Goal: Register for event/course

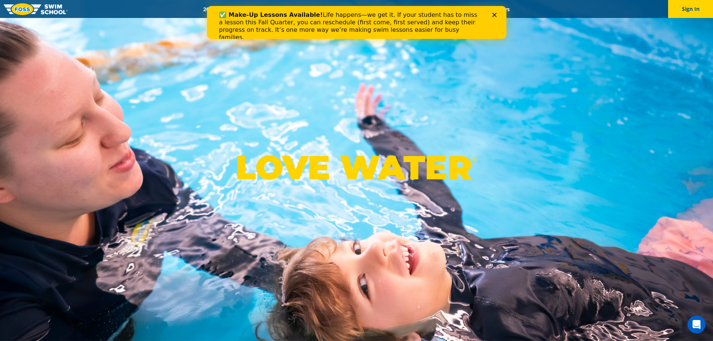
click at [496, 14] on icon "Close" at bounding box center [494, 15] width 4 height 4
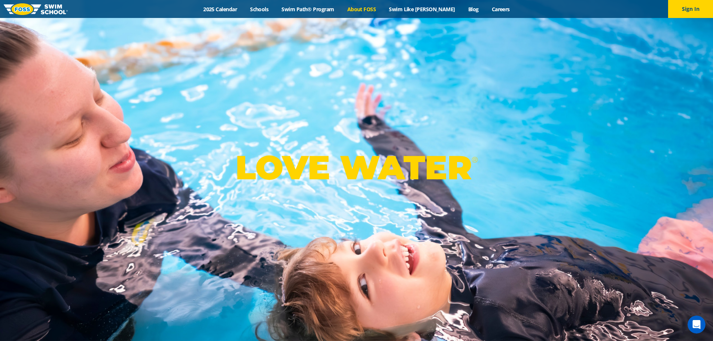
click at [376, 10] on link "About FOSS" at bounding box center [362, 9] width 42 height 7
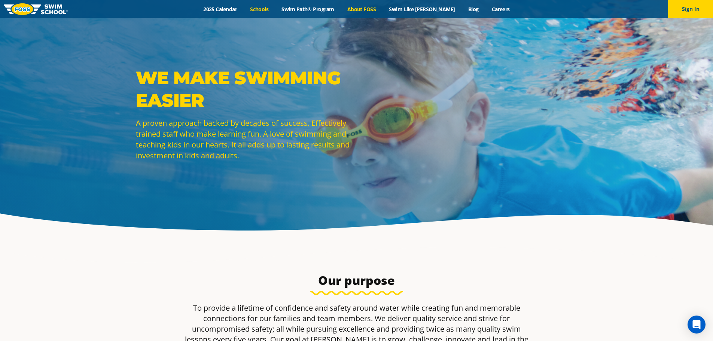
click at [274, 9] on link "Schools" at bounding box center [259, 9] width 31 height 7
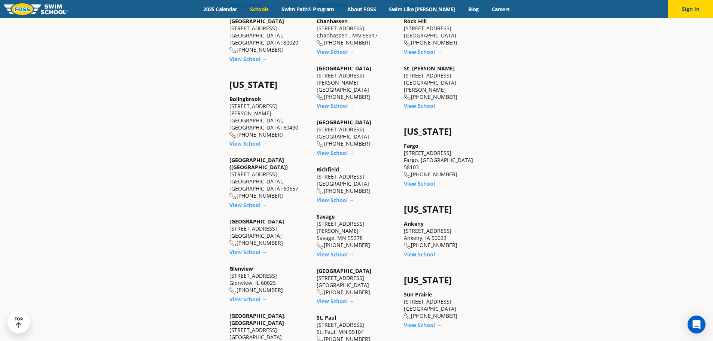
scroll to position [487, 0]
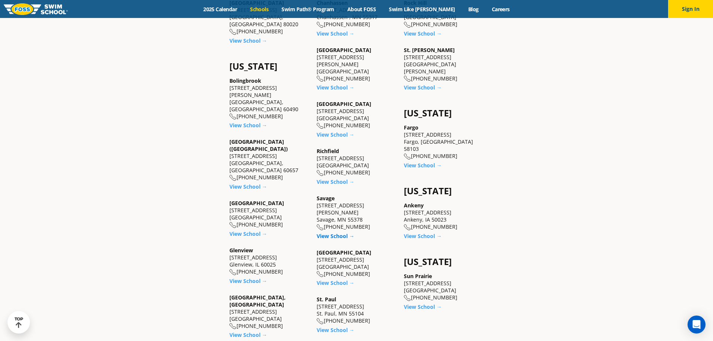
click at [326, 232] on link "View School →" at bounding box center [336, 235] width 38 height 7
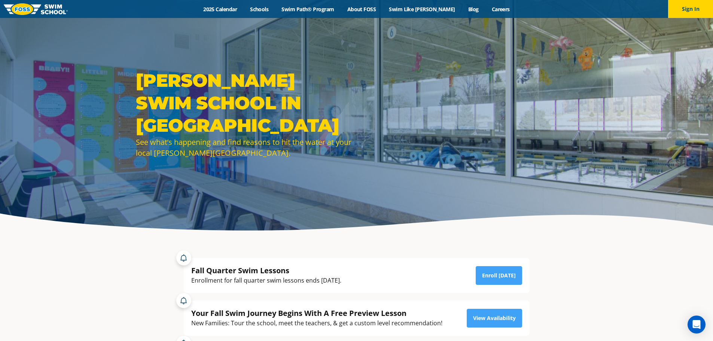
click at [265, 268] on div "Fall Quarter Swim Lessons" at bounding box center [266, 270] width 150 height 10
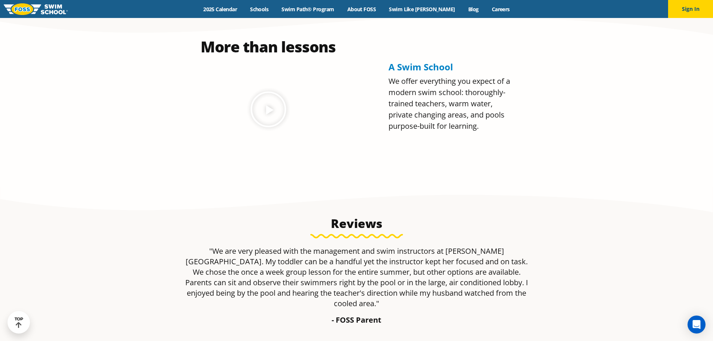
scroll to position [374, 0]
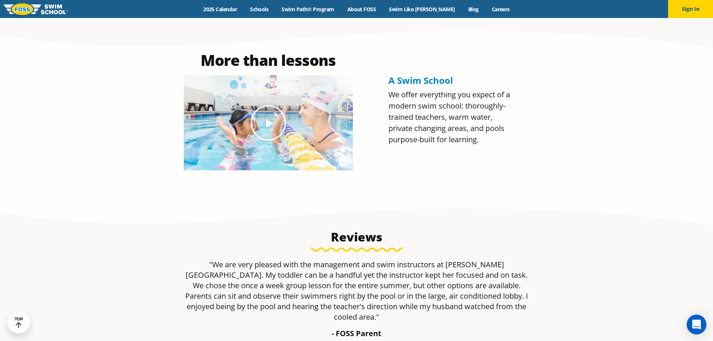
click at [698, 325] on icon "Open Intercom Messenger" at bounding box center [696, 325] width 9 height 10
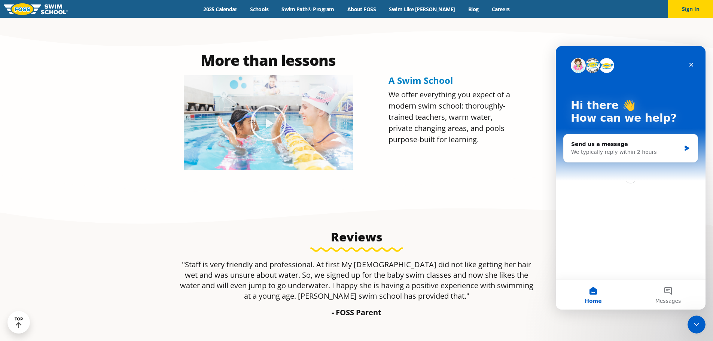
scroll to position [0, 0]
click at [422, 157] on div "A Swim School We offer everything you expect of a modern swim school: thoroughl…" at bounding box center [452, 111] width 134 height 125
click at [691, 66] on icon "Close" at bounding box center [691, 65] width 4 height 4
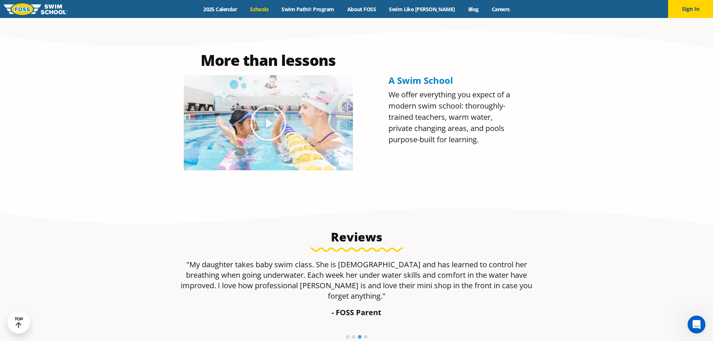
click at [275, 8] on link "Schools" at bounding box center [259, 9] width 31 height 7
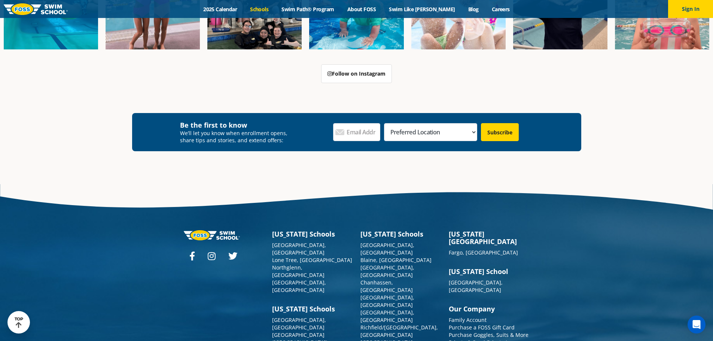
scroll to position [1184, 0]
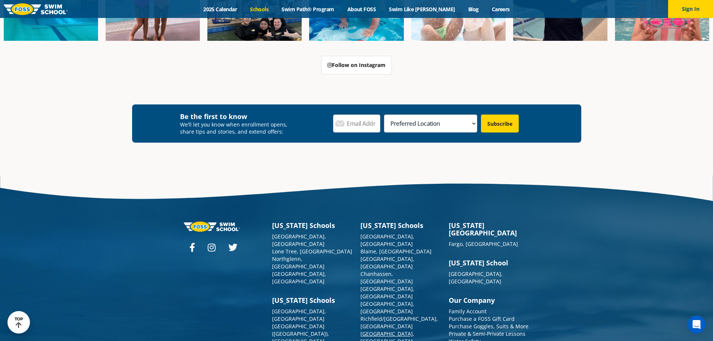
click at [369, 330] on link "[GEOGRAPHIC_DATA], [GEOGRAPHIC_DATA]" at bounding box center [387, 337] width 54 height 15
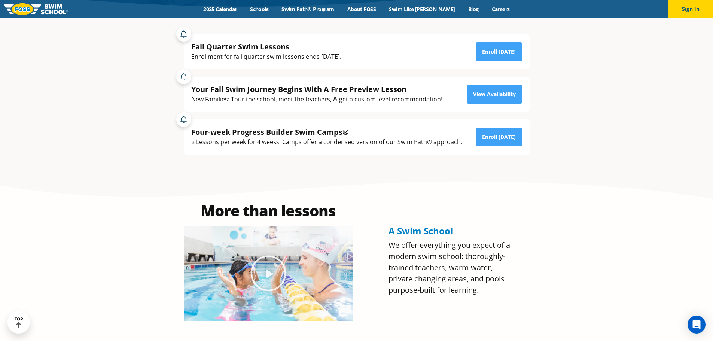
scroll to position [187, 0]
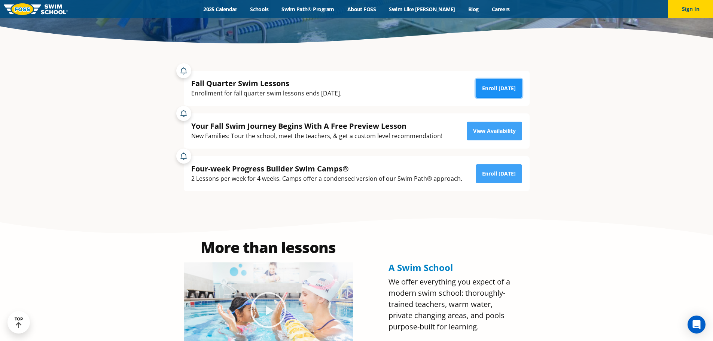
click at [490, 86] on link "Enroll Today" at bounding box center [499, 88] width 46 height 19
